Goal: Transaction & Acquisition: Purchase product/service

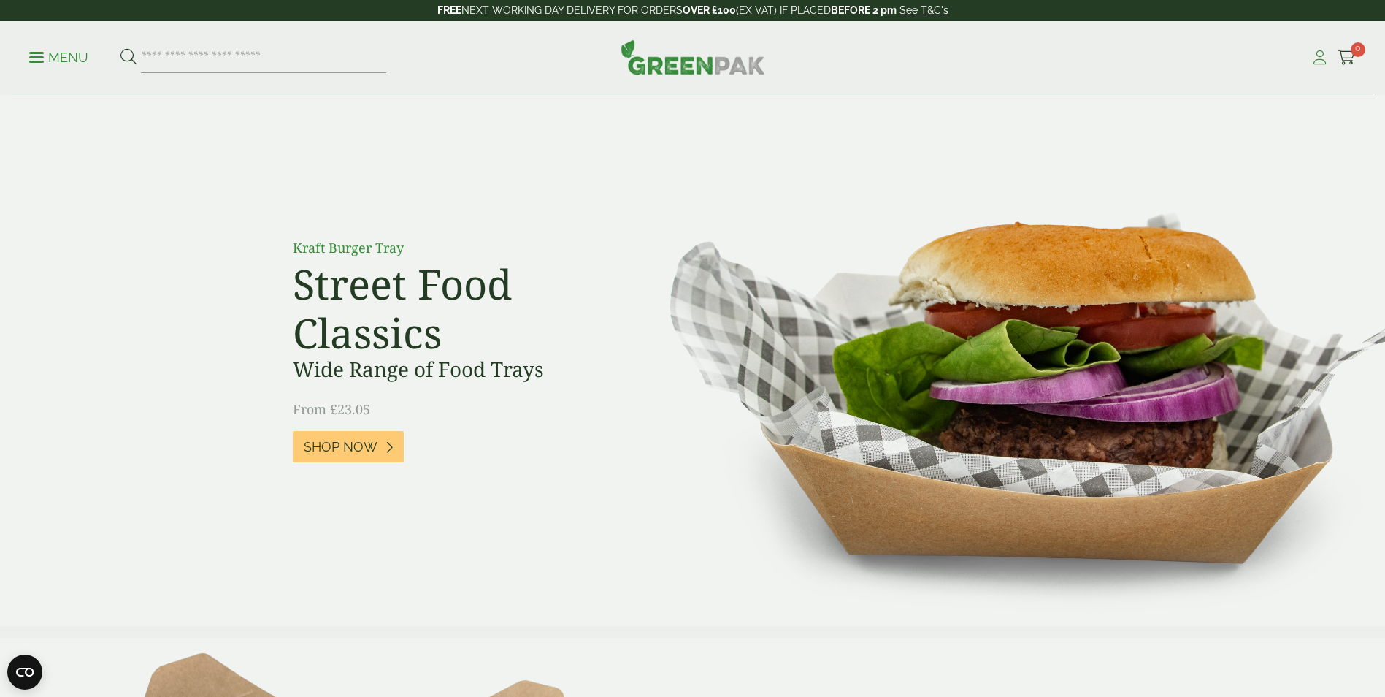
click at [1322, 56] on icon at bounding box center [1320, 57] width 18 height 15
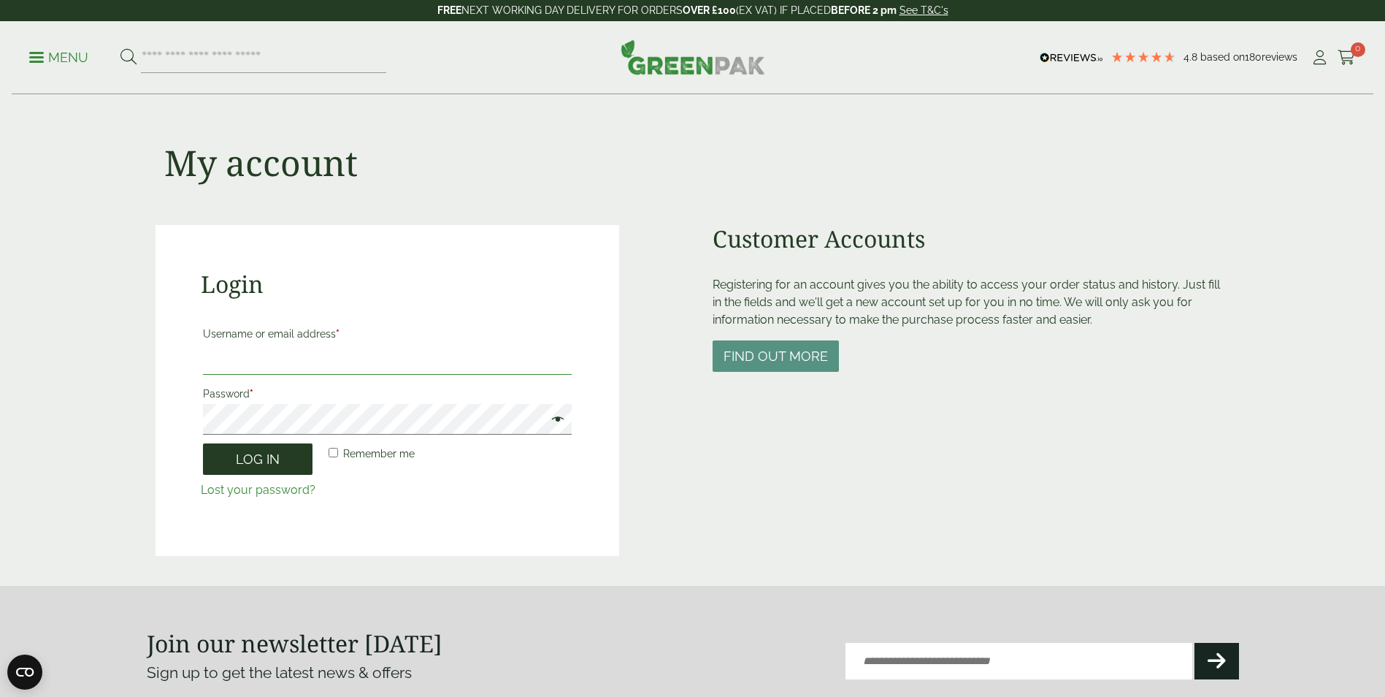
type input "**********"
click at [270, 464] on button "Log in" at bounding box center [258, 458] width 110 height 31
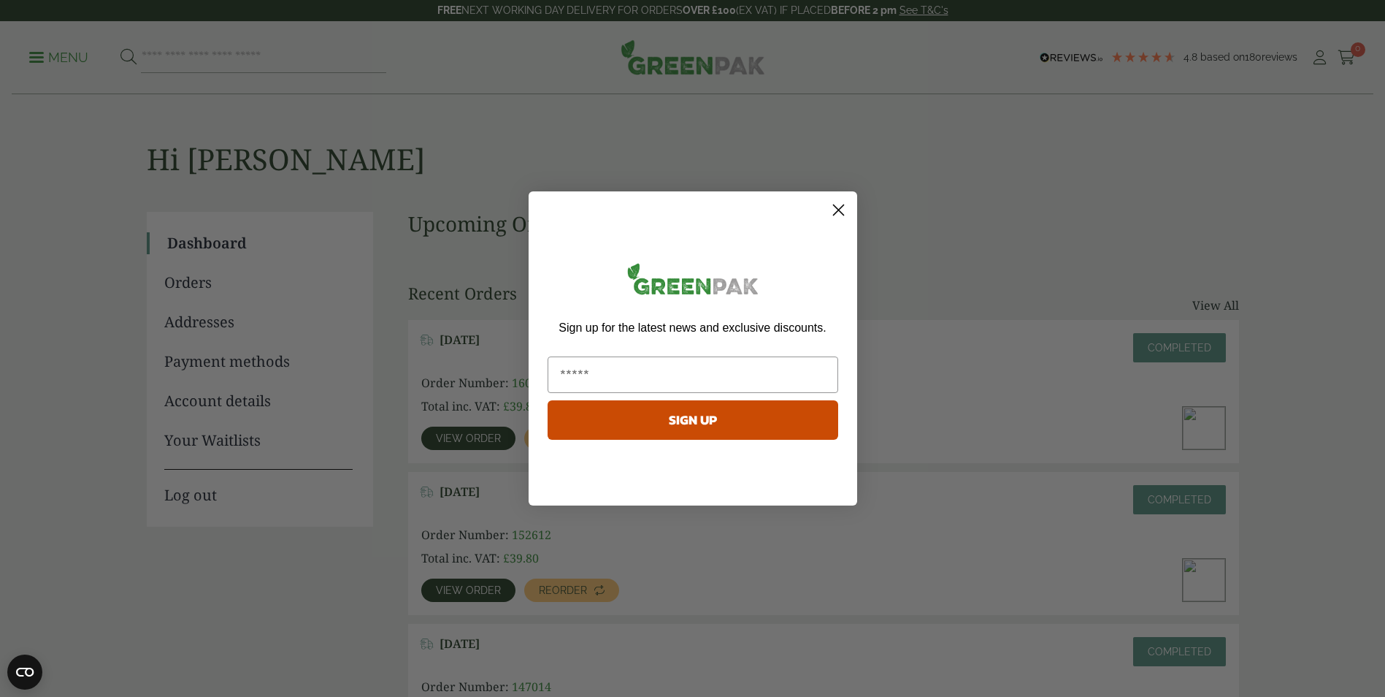
click at [837, 207] on circle "Close dialog" at bounding box center [838, 210] width 24 height 24
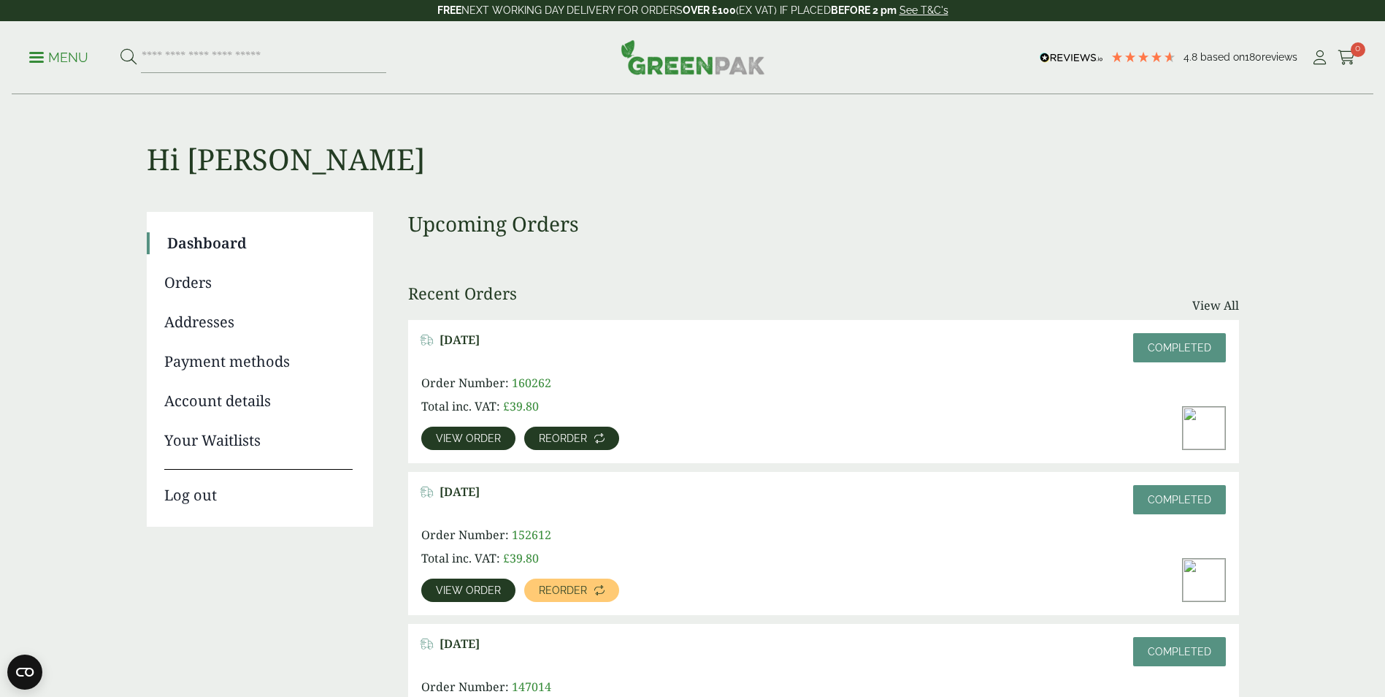
click at [567, 440] on span "Reorder" at bounding box center [563, 438] width 48 height 10
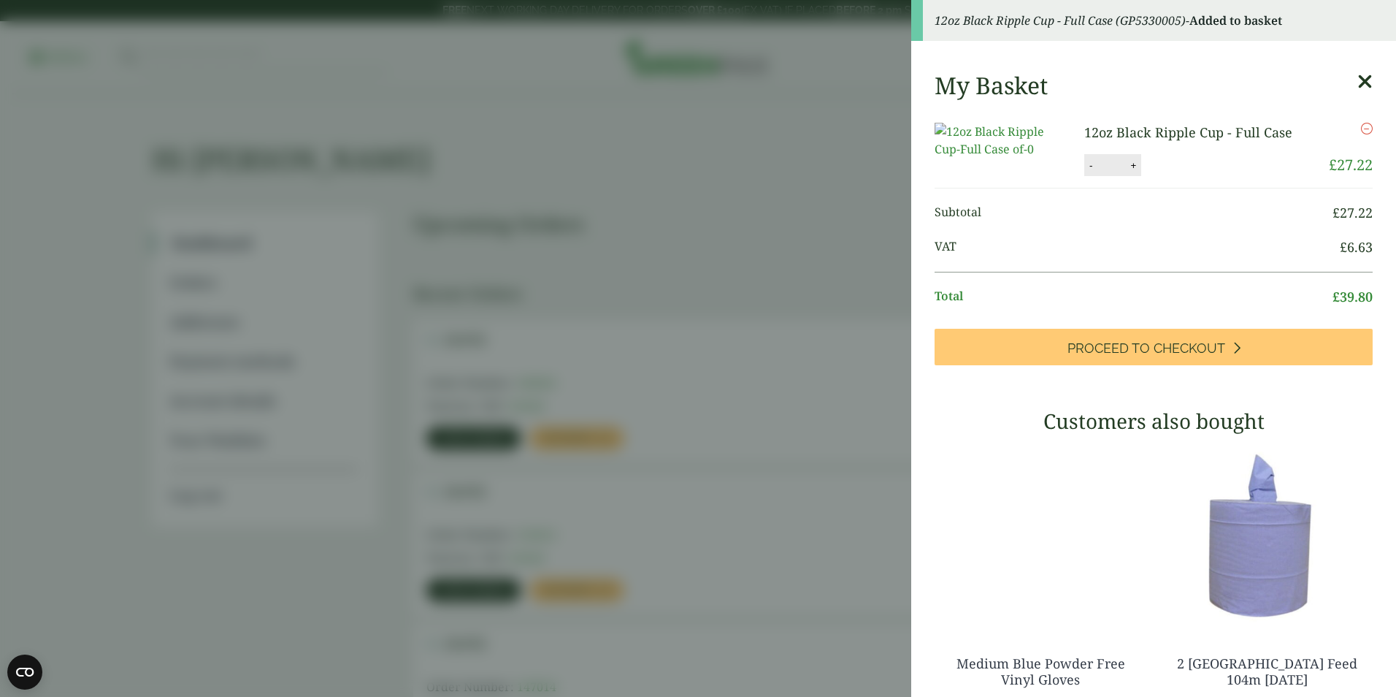
click at [1357, 85] on icon at bounding box center [1364, 82] width 15 height 20
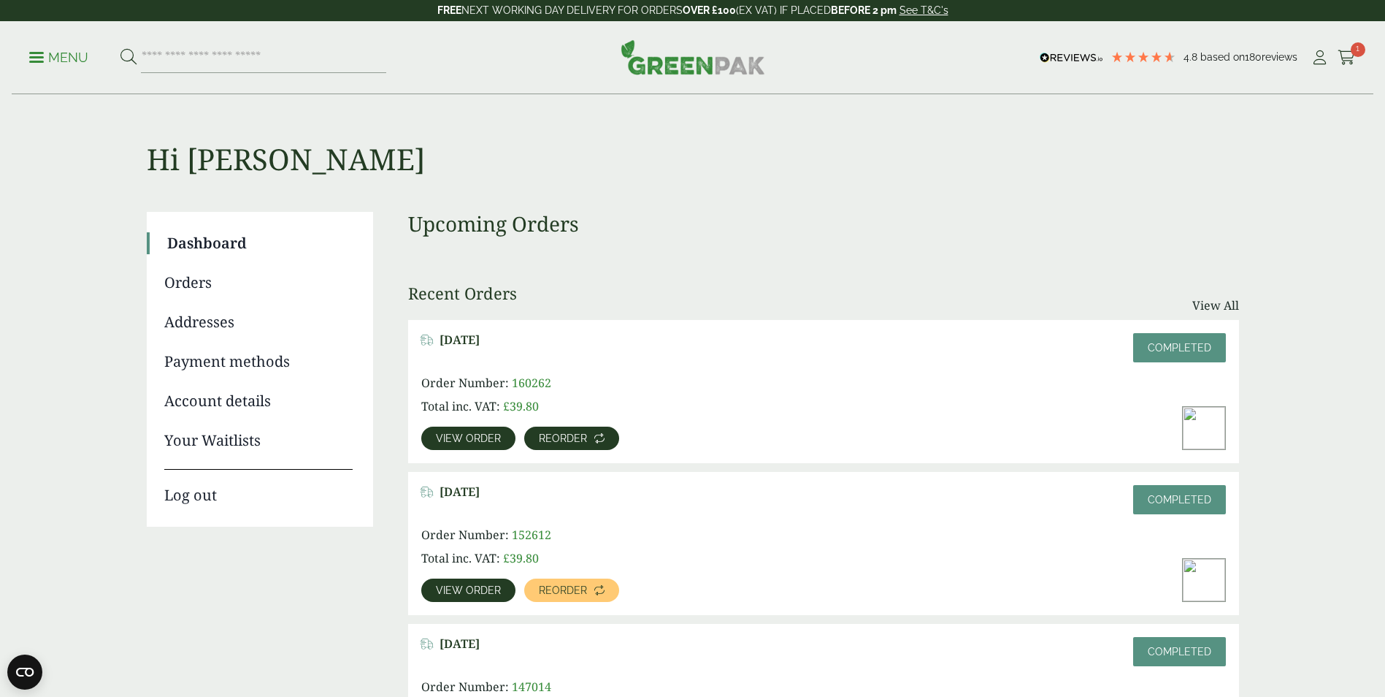
click at [567, 434] on span "Reorder" at bounding box center [563, 438] width 48 height 10
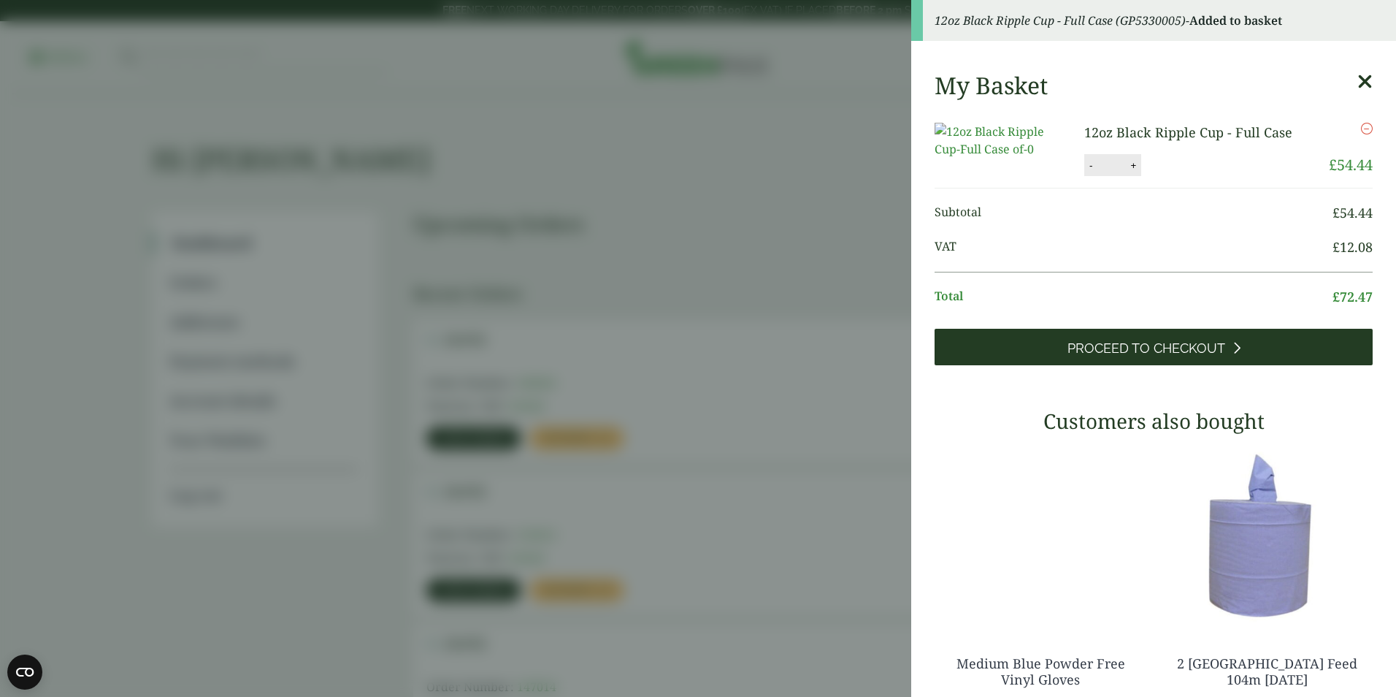
click at [1068, 356] on span "Proceed to Checkout" at bounding box center [1147, 348] width 158 height 16
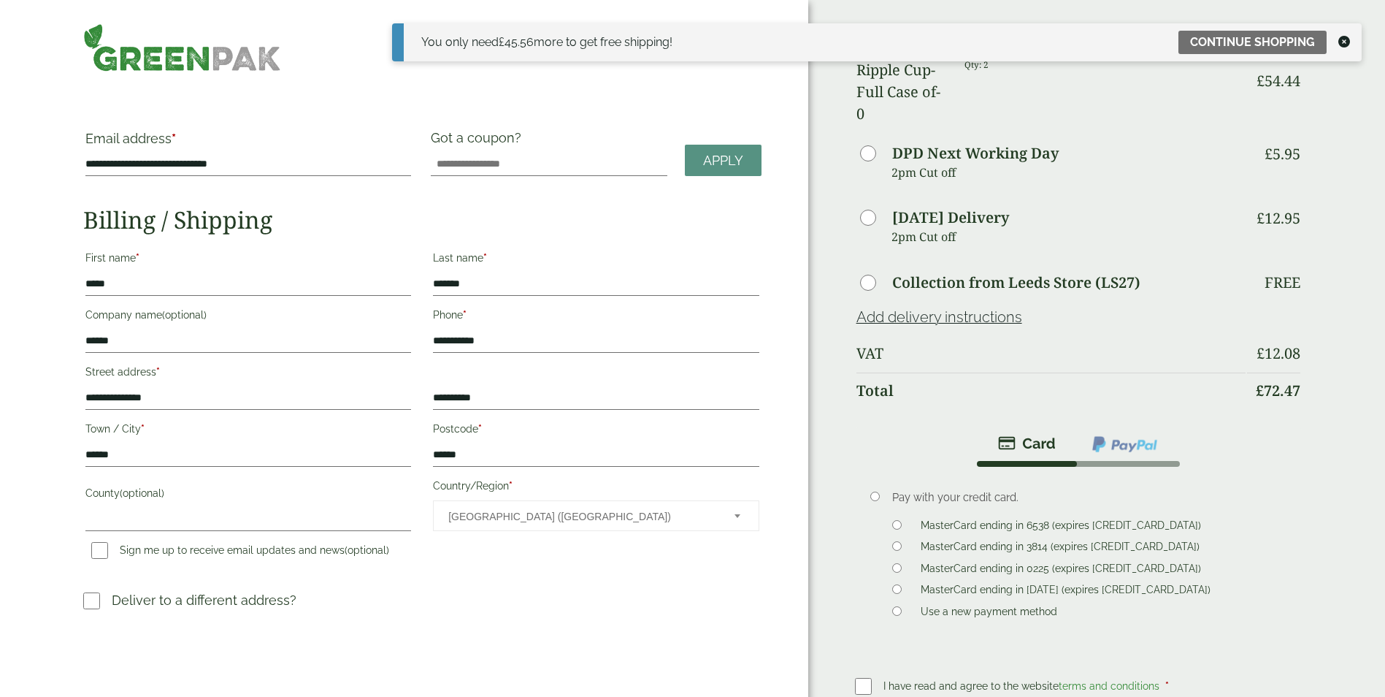
click at [1344, 39] on icon at bounding box center [1344, 42] width 12 height 12
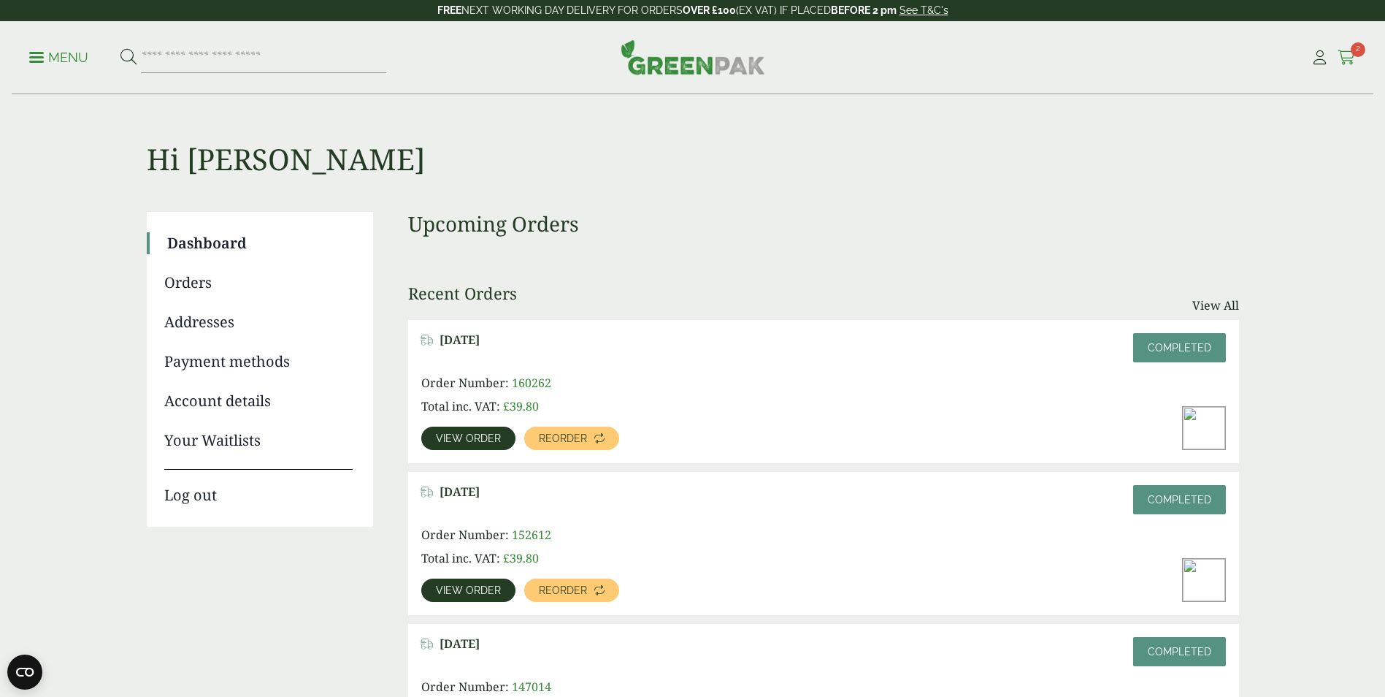
click at [1347, 56] on icon at bounding box center [1347, 57] width 18 height 15
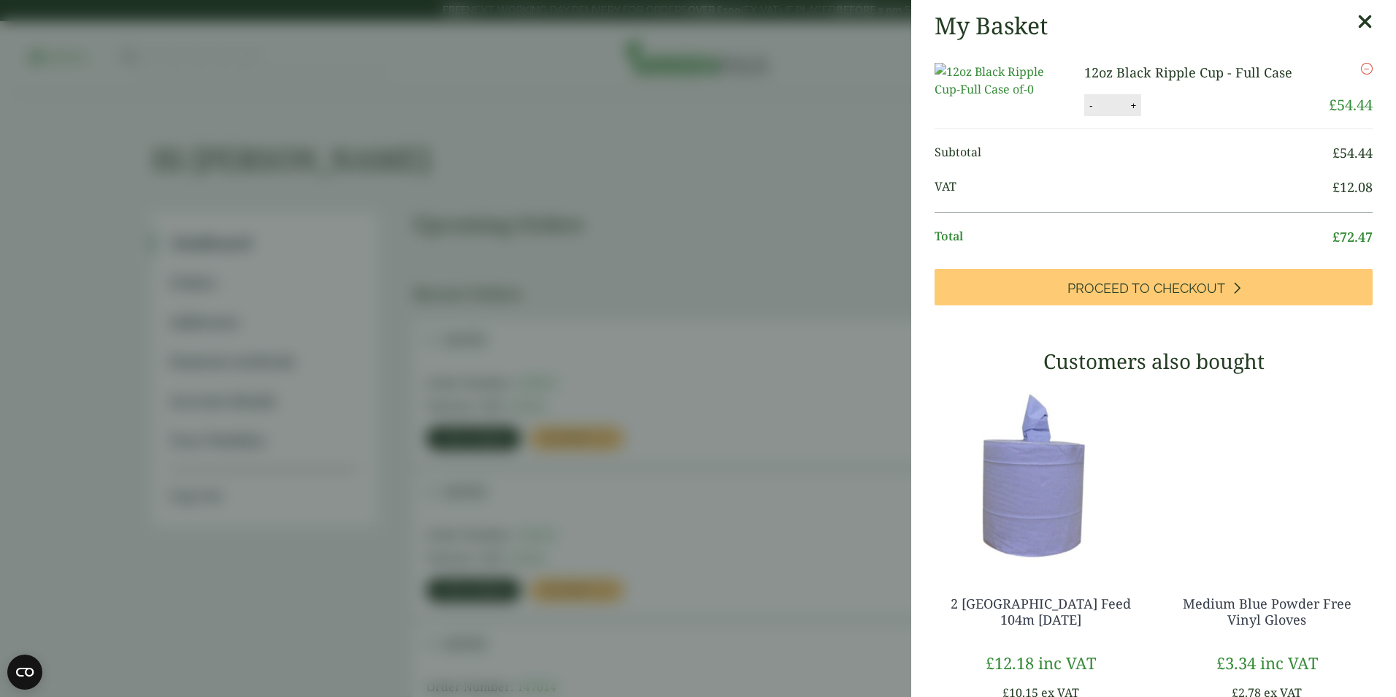
click at [1086, 112] on button "-" at bounding box center [1091, 105] width 12 height 12
type input "*"
click at [1177, 117] on button "Update" at bounding box center [1180, 106] width 73 height 22
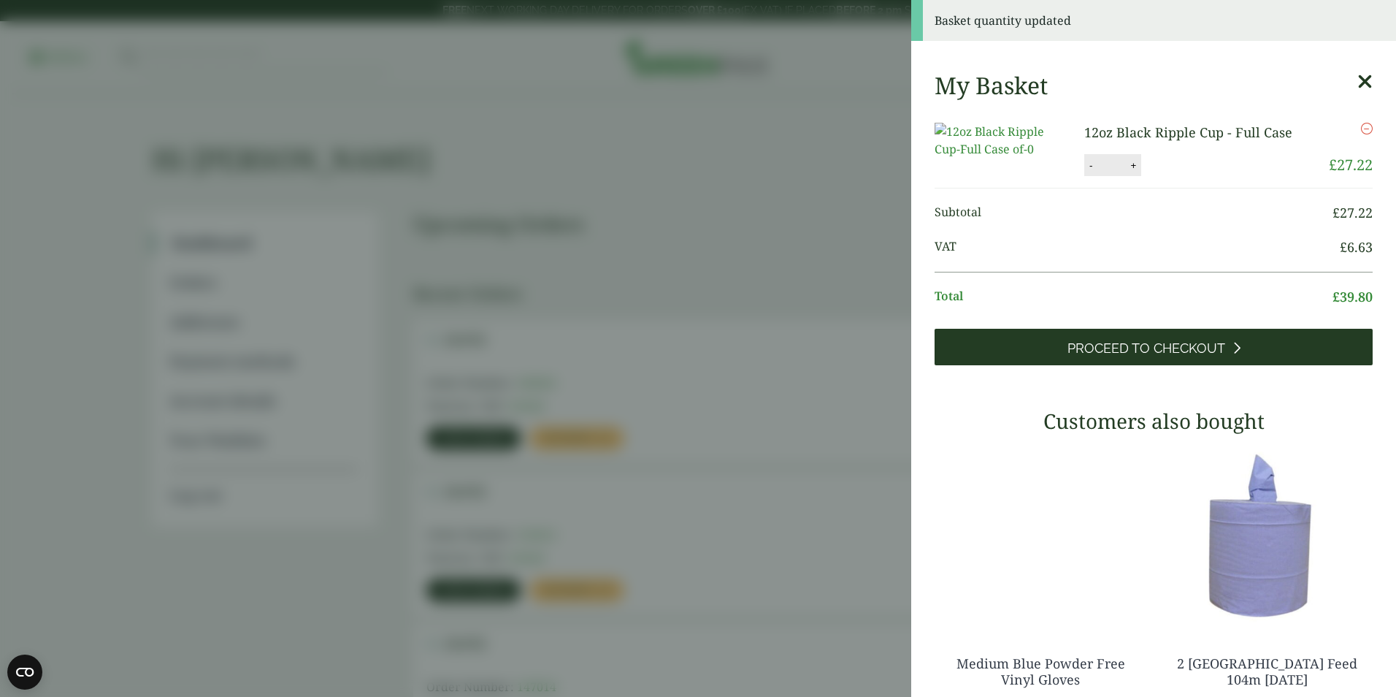
click at [1138, 356] on span "Proceed to Checkout" at bounding box center [1147, 348] width 158 height 16
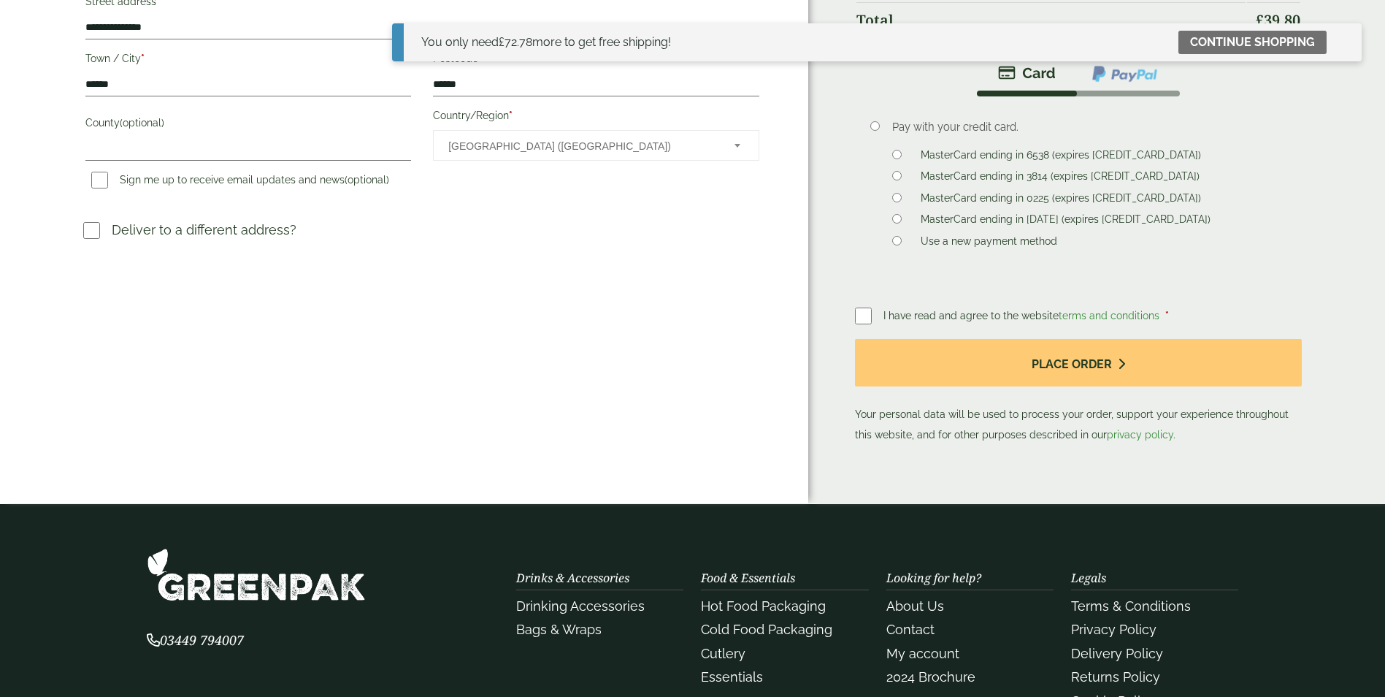
scroll to position [438, 0]
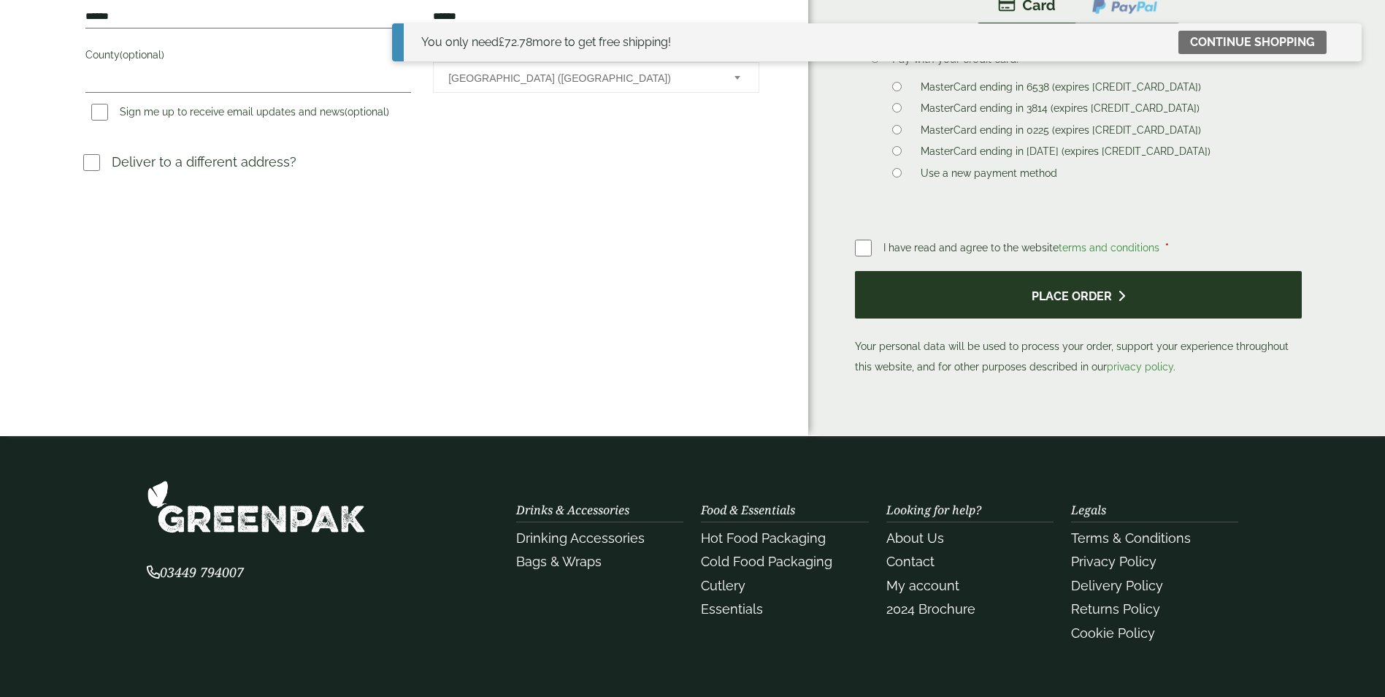
click at [922, 271] on button "Place order" at bounding box center [1079, 294] width 448 height 47
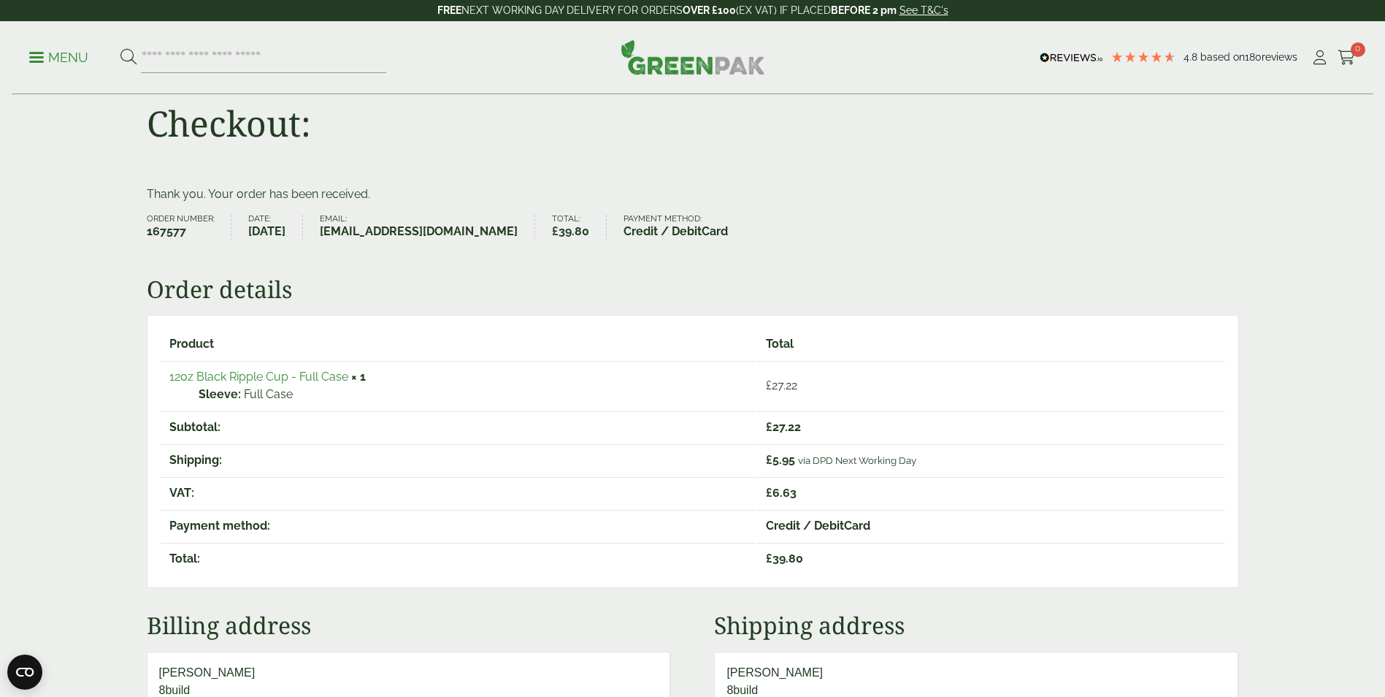
scroll to position [73, 0]
